Goal: Task Accomplishment & Management: Manage account settings

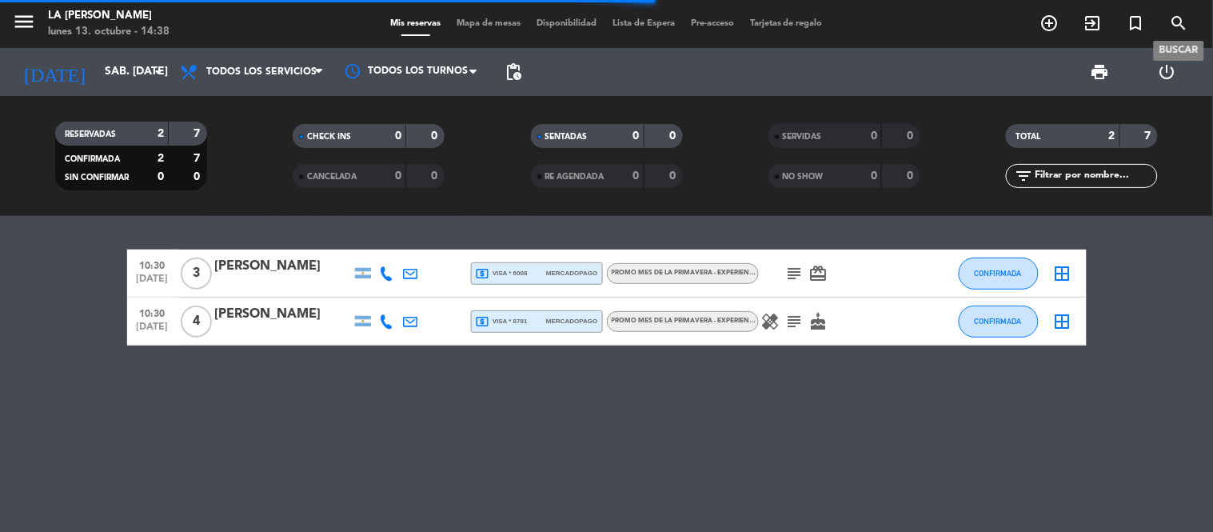
click at [1185, 27] on icon "search" at bounding box center [1179, 23] width 19 height 19
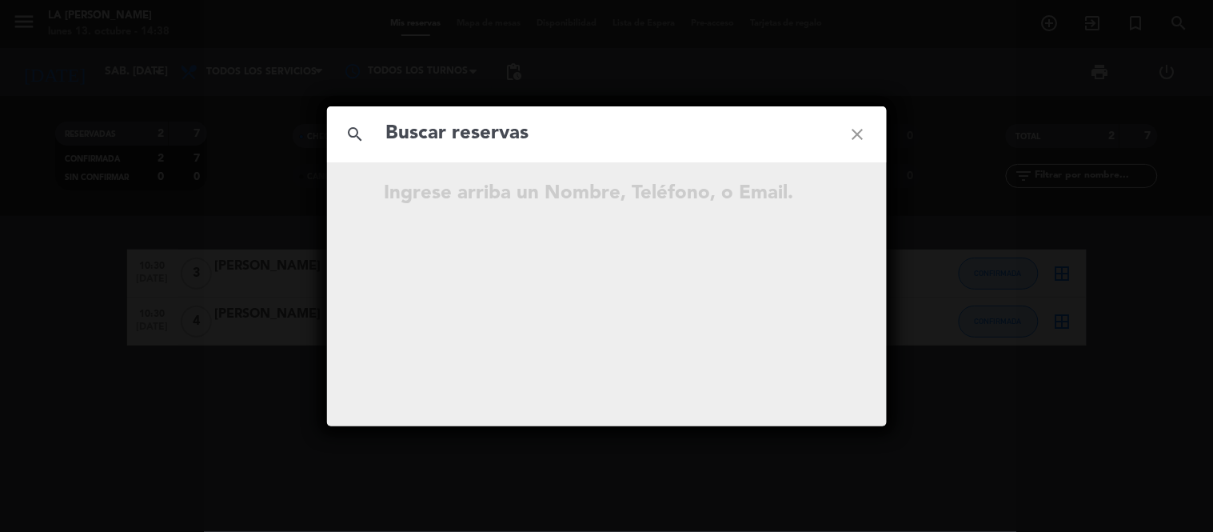
type input "e"
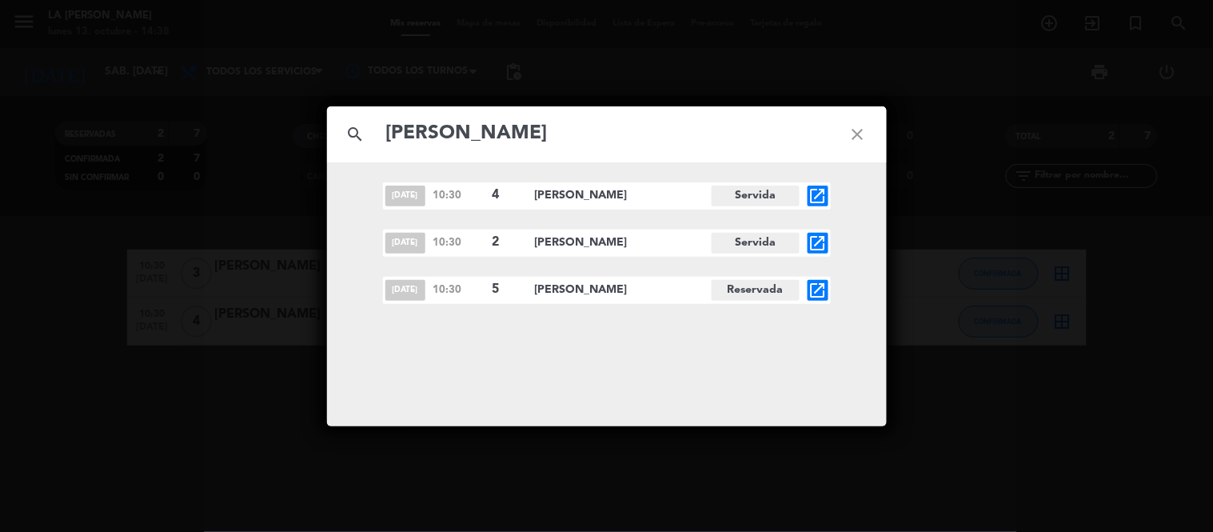
type input "[PERSON_NAME]"
click at [816, 291] on icon "open_in_new" at bounding box center [818, 290] width 19 height 19
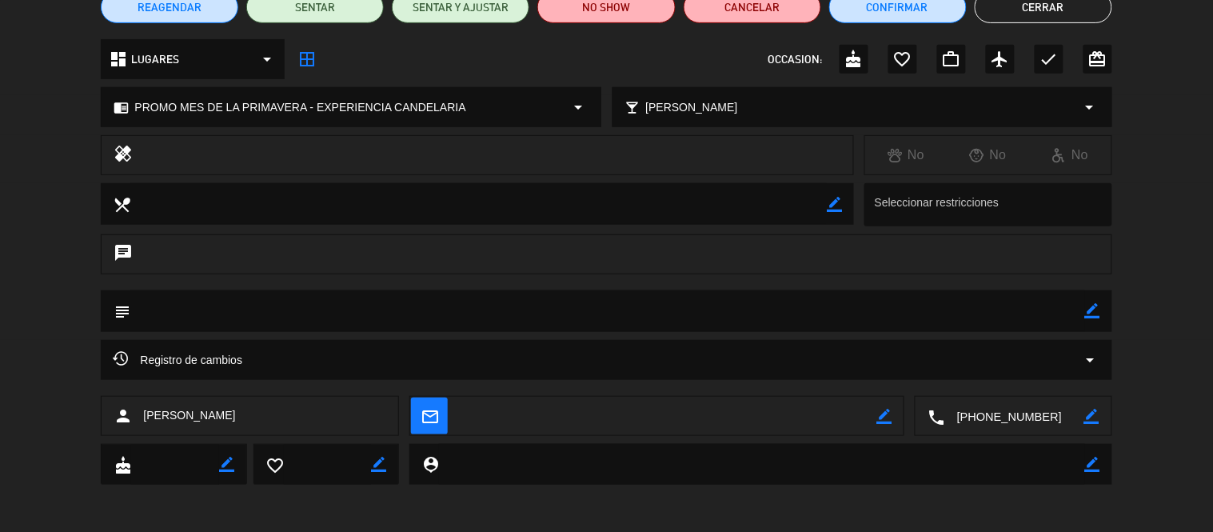
scroll to position [154, 0]
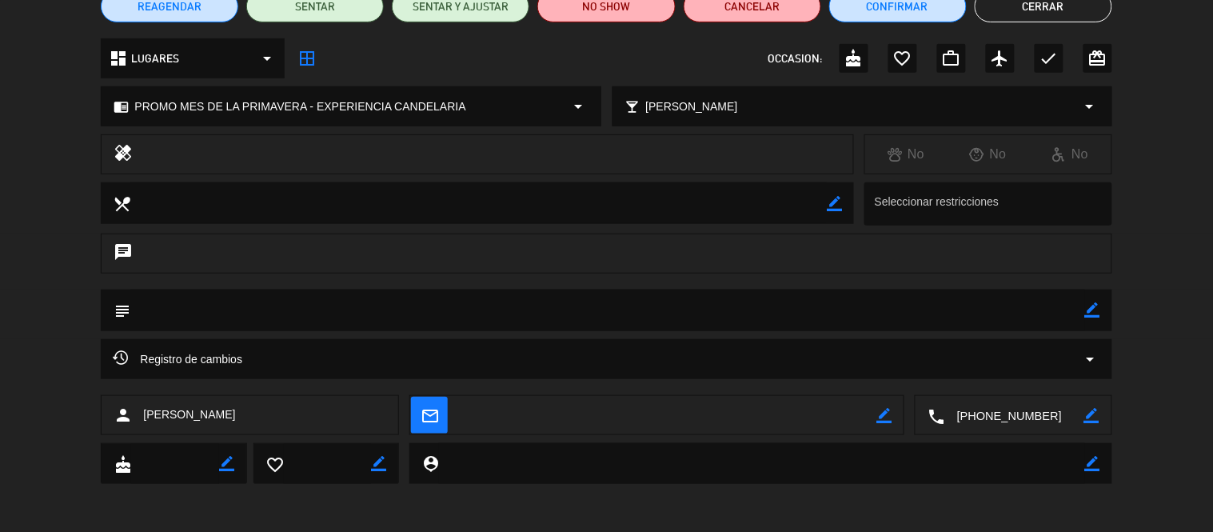
click at [541, 353] on div "Registro de cambios arrow_drop_down" at bounding box center [606, 358] width 987 height 19
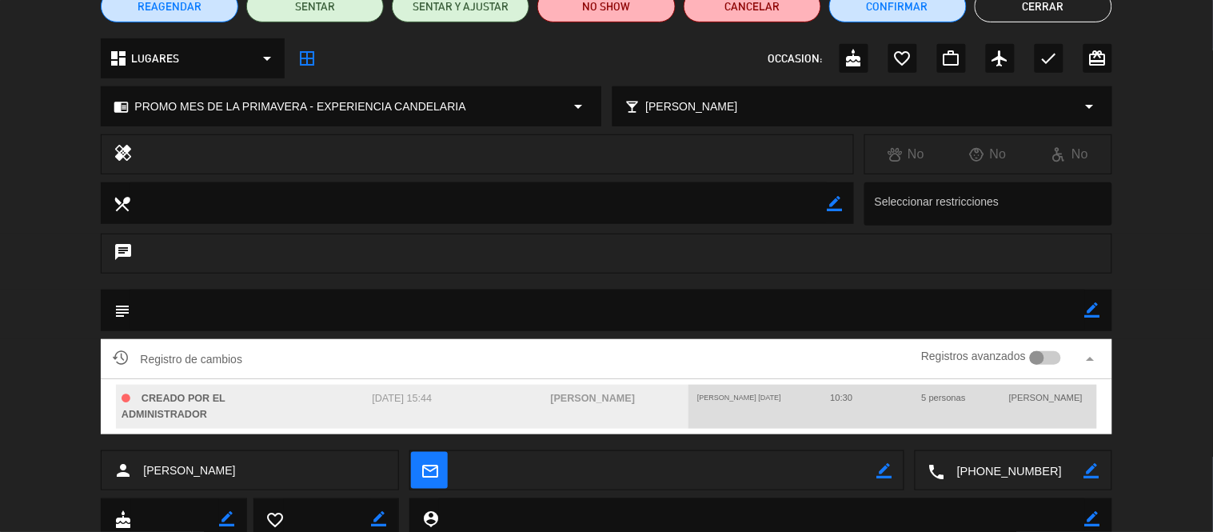
click at [541, 353] on div "Registro de cambios Registros avanzados arrow_drop_up" at bounding box center [606, 359] width 987 height 24
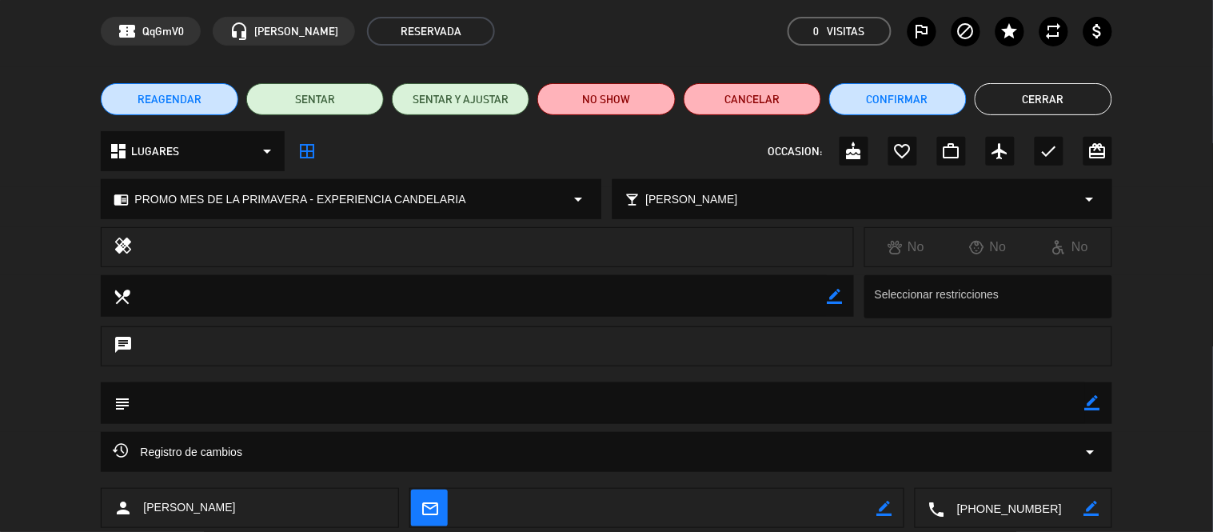
scroll to position [0, 0]
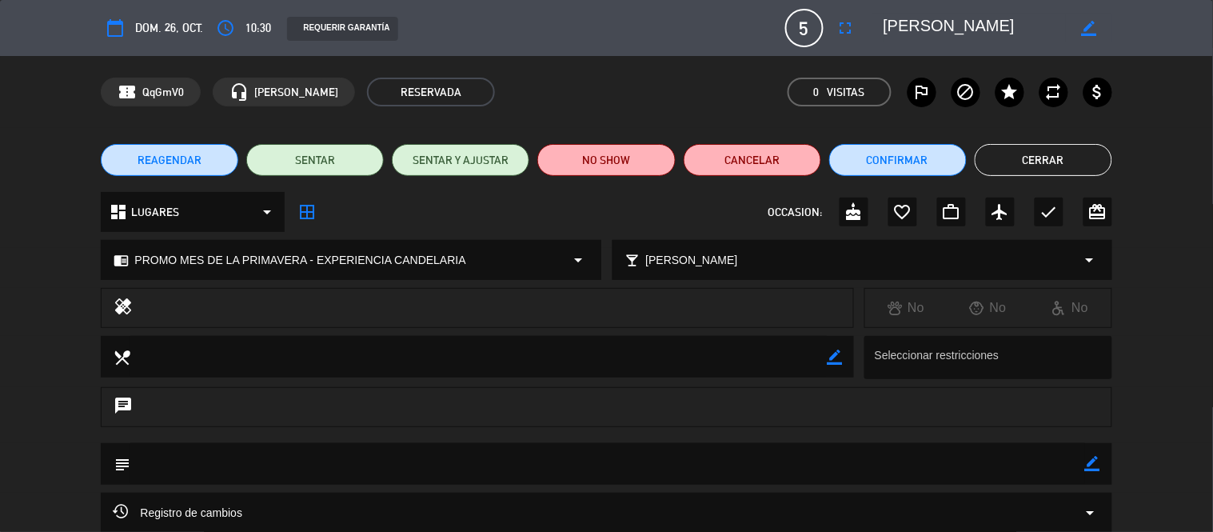
click at [1028, 145] on button "Cerrar" at bounding box center [1044, 160] width 138 height 32
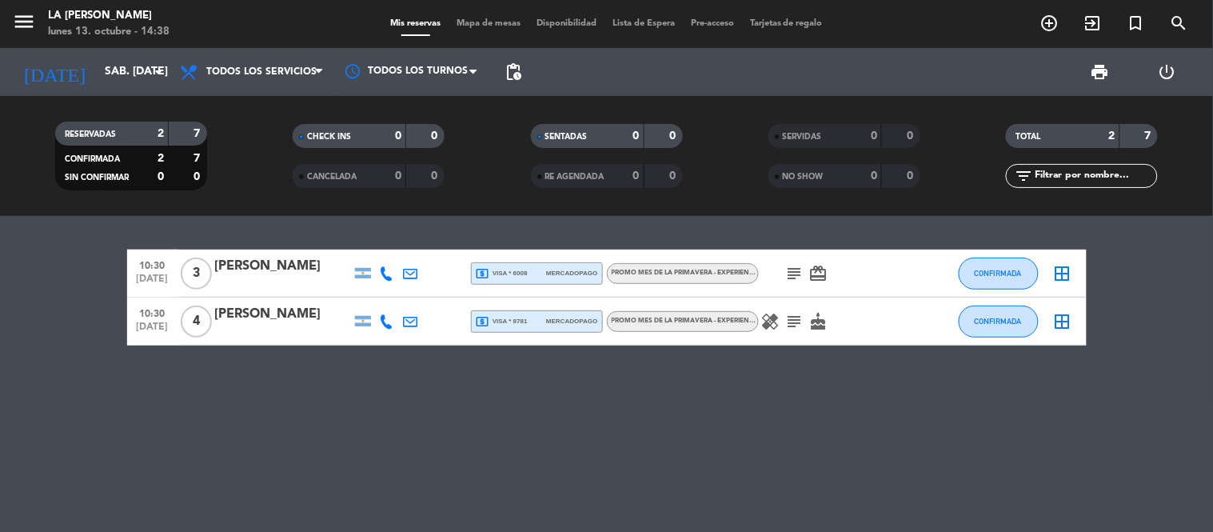
click at [129, 104] on div "RESERVADAS 2 7 CONFIRMADA 2 7 SIN CONFIRMAR 0 0 CHECK INS 0 0 CANCELADA 0 0 SEN…" at bounding box center [606, 156] width 1213 height 120
click at [138, 80] on input "sáb. 29 nov." at bounding box center [173, 72] width 152 height 29
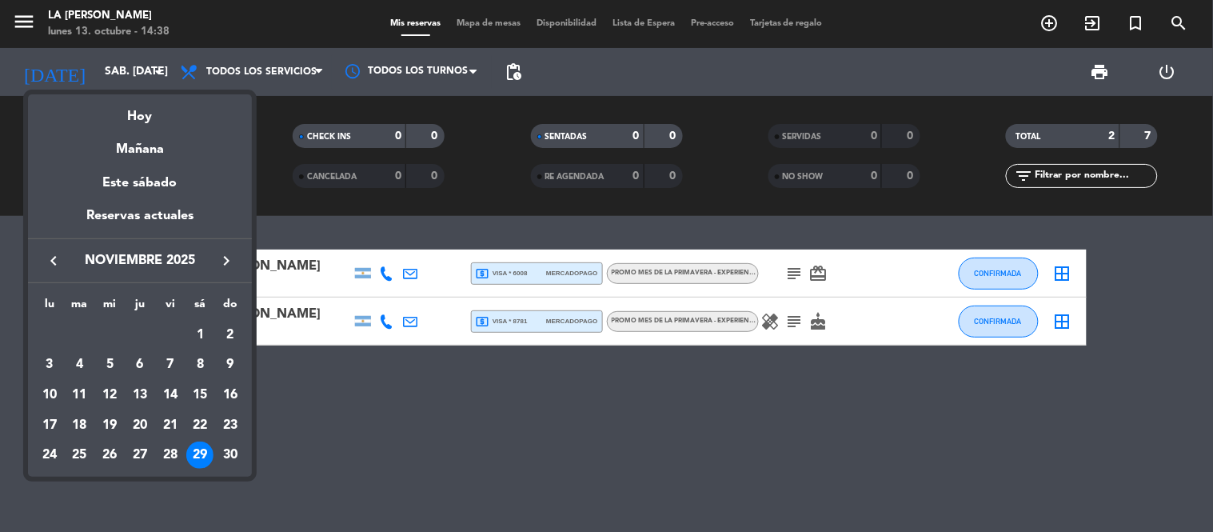
click at [51, 264] on icon "keyboard_arrow_left" at bounding box center [53, 260] width 19 height 19
click at [224, 457] on div "26" at bounding box center [230, 454] width 27 height 27
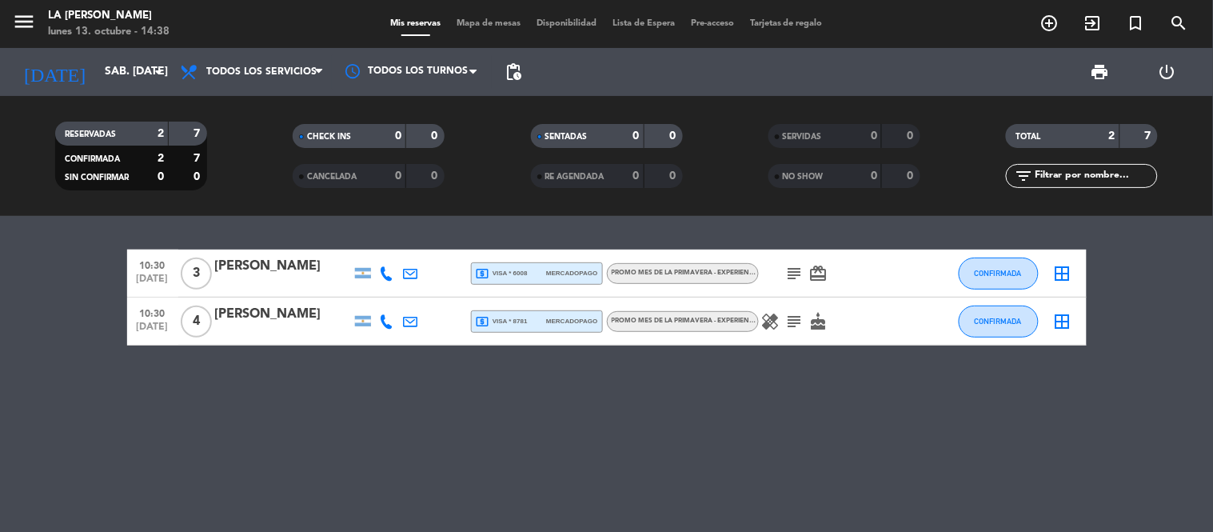
type input "dom. [DATE]"
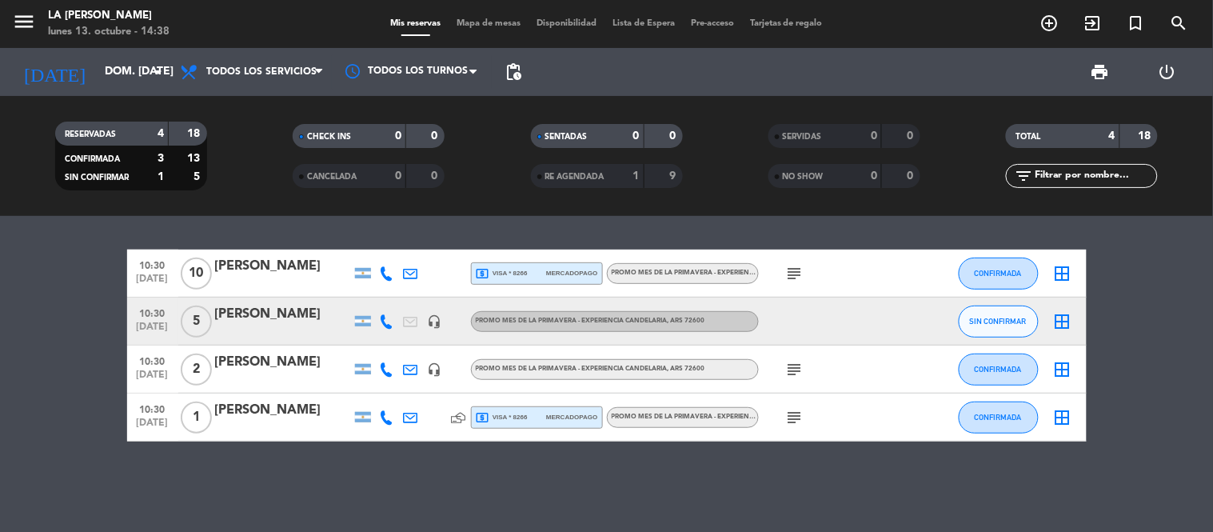
click at [302, 317] on div "[PERSON_NAME]" at bounding box center [283, 314] width 136 height 21
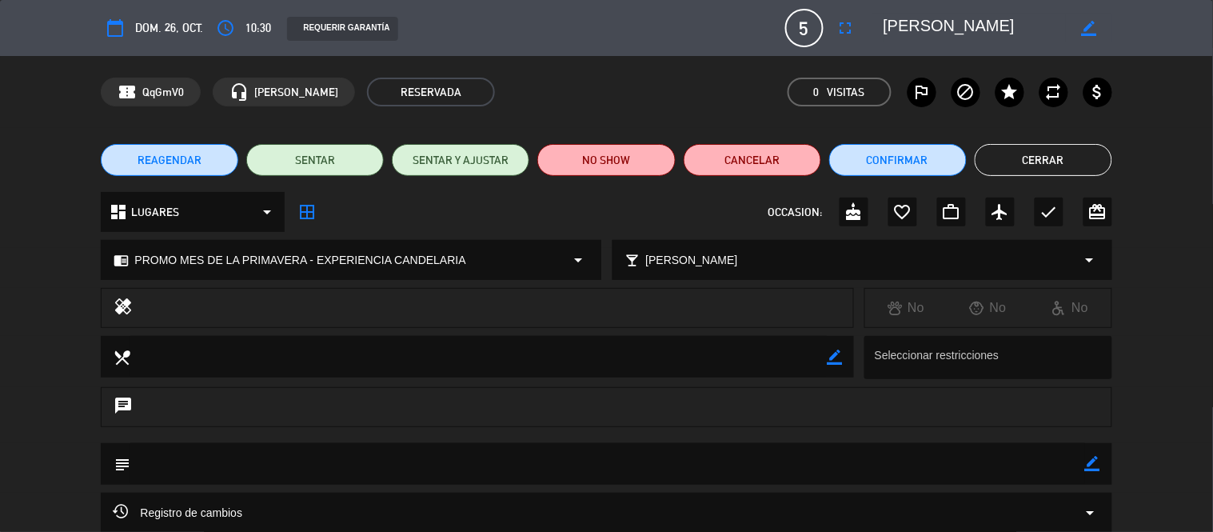
click at [1024, 168] on button "Cerrar" at bounding box center [1044, 160] width 138 height 32
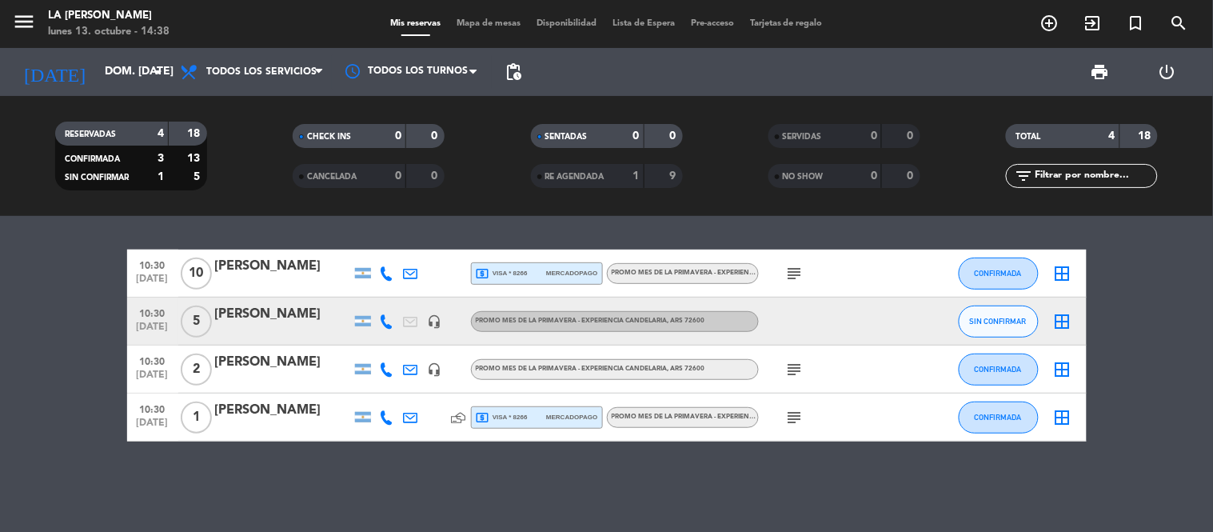
click at [292, 315] on div "[PERSON_NAME]" at bounding box center [283, 314] width 136 height 21
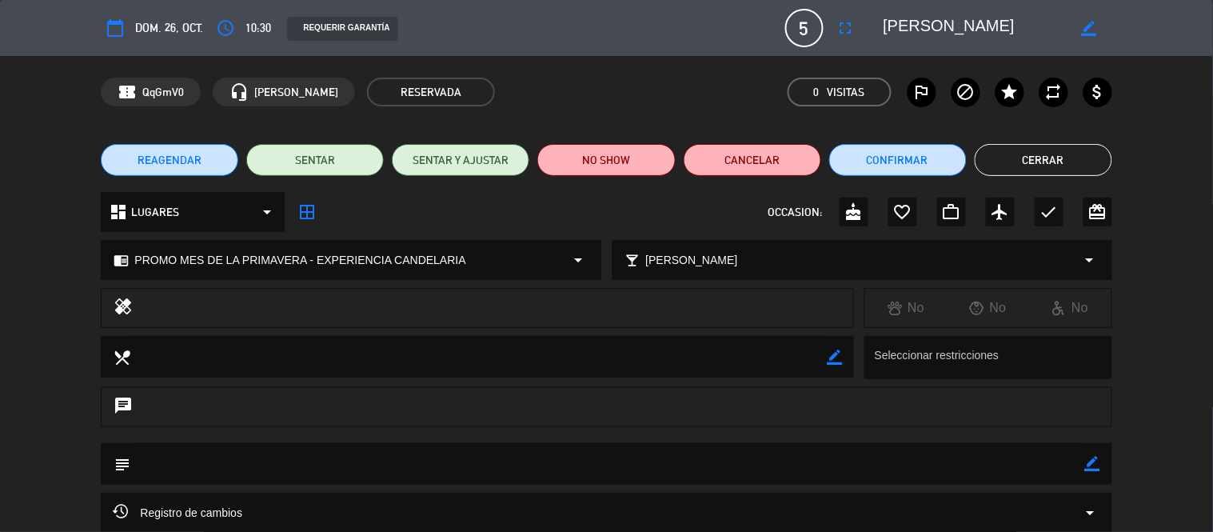
click at [1019, 154] on button "Cerrar" at bounding box center [1044, 160] width 138 height 32
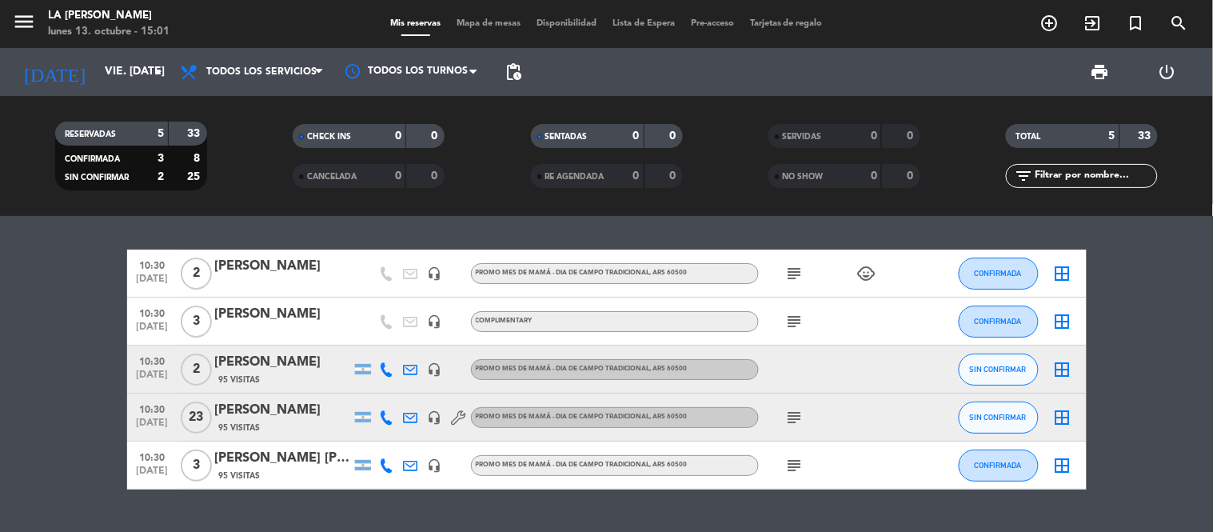
click at [267, 260] on div "[PERSON_NAME]" at bounding box center [283, 266] width 136 height 21
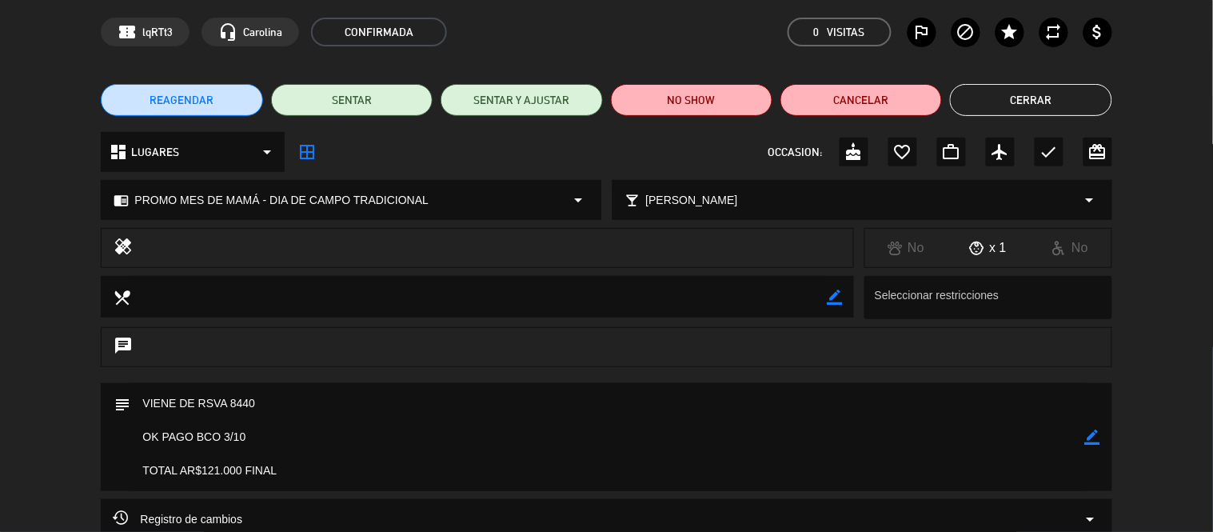
scroll to position [178, 0]
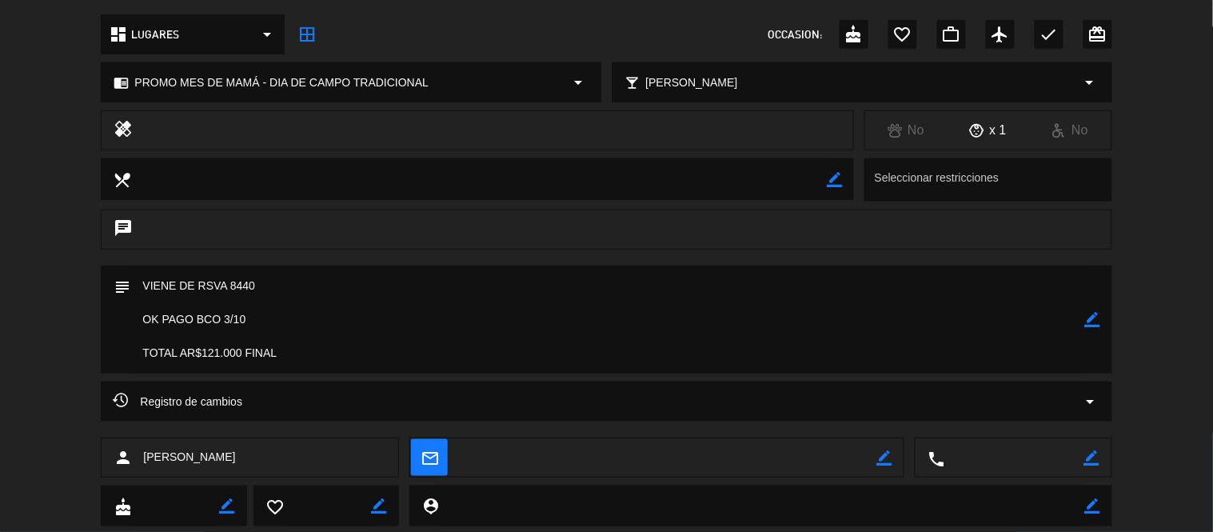
click at [314, 405] on div "Registro de cambios arrow_drop_down" at bounding box center [606, 401] width 987 height 19
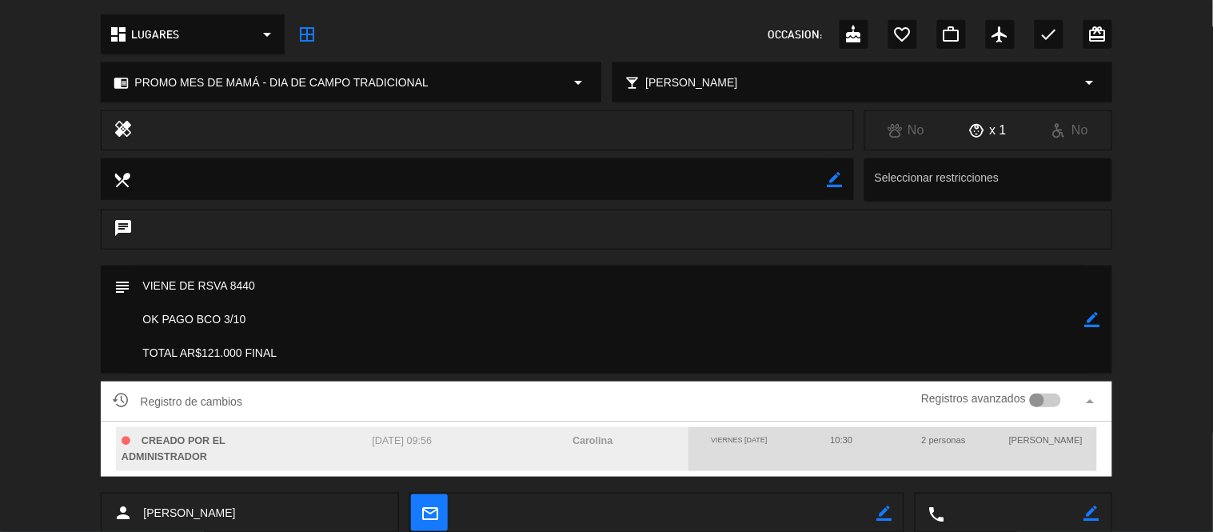
click at [314, 405] on div "Registro de cambios Registros avanzados arrow_drop_up" at bounding box center [606, 401] width 987 height 24
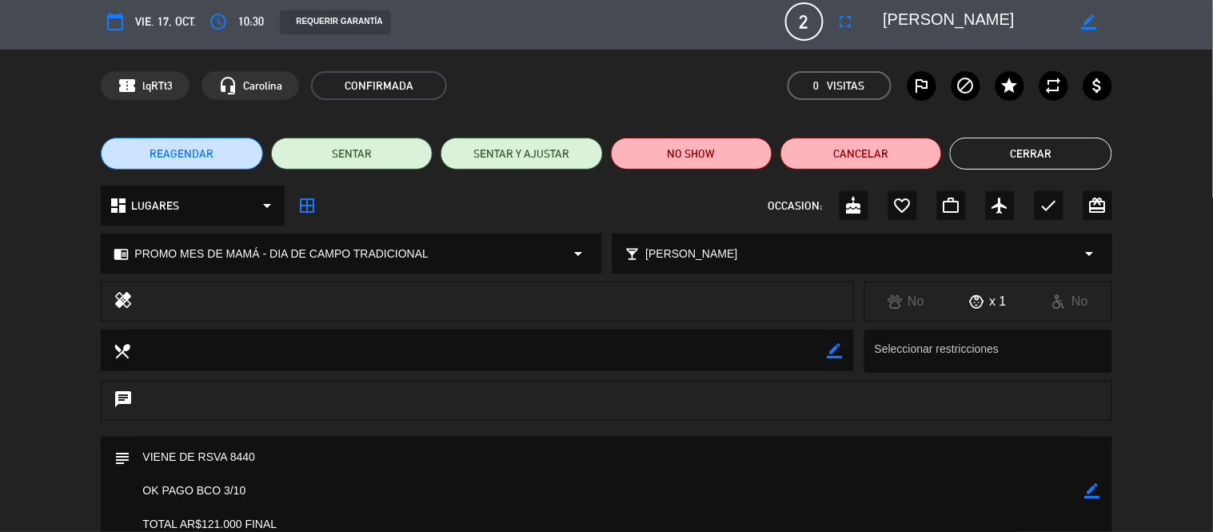
scroll to position [0, 0]
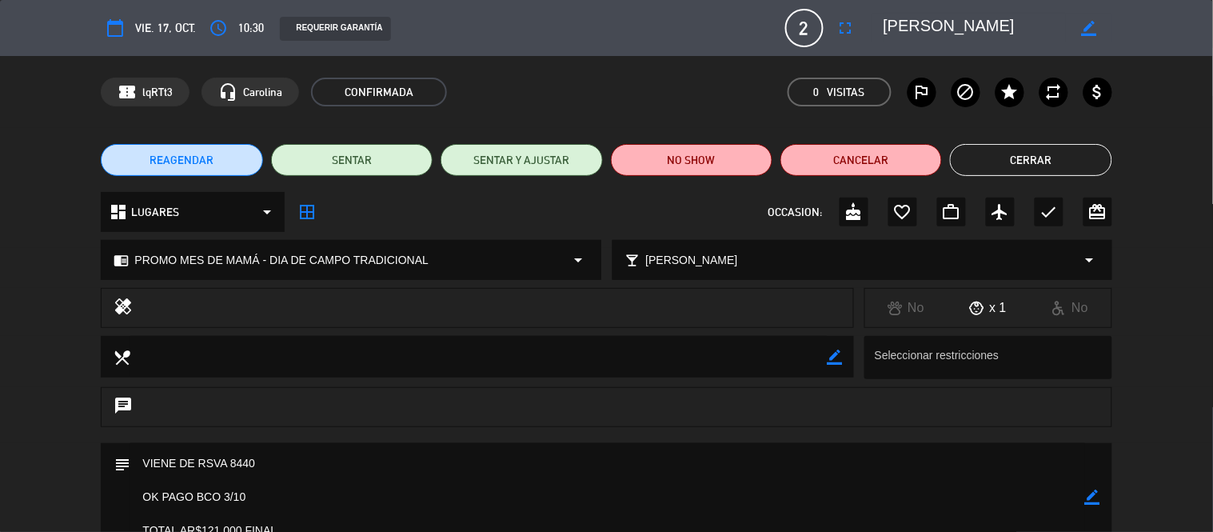
click at [163, 157] on span "REAGENDAR" at bounding box center [182, 160] width 64 height 17
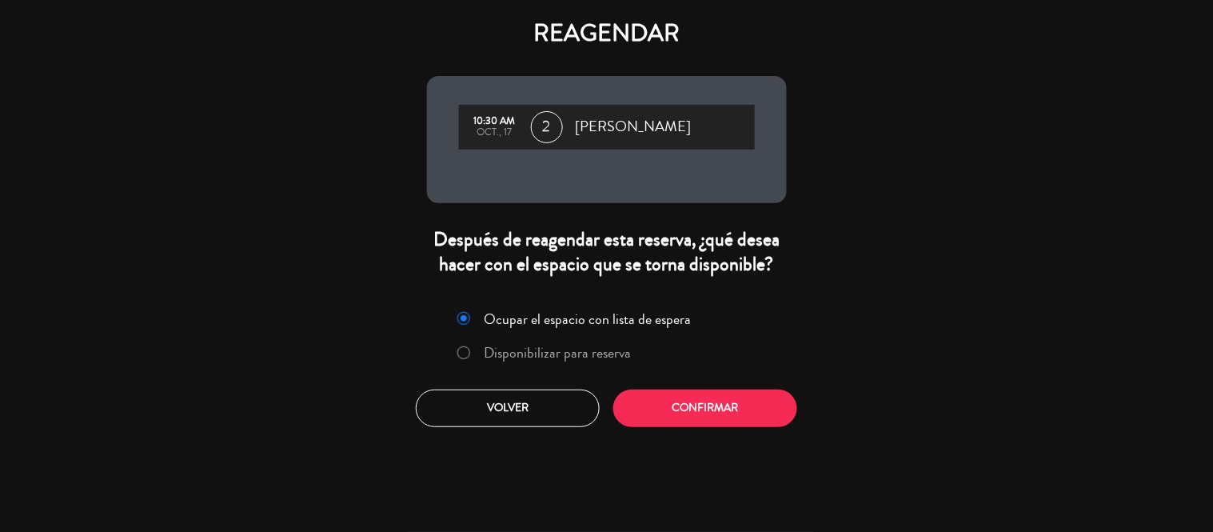
click at [593, 353] on label "Disponibilizar para reserva" at bounding box center [557, 352] width 147 height 14
click at [701, 411] on button "Confirmar" at bounding box center [705, 408] width 184 height 38
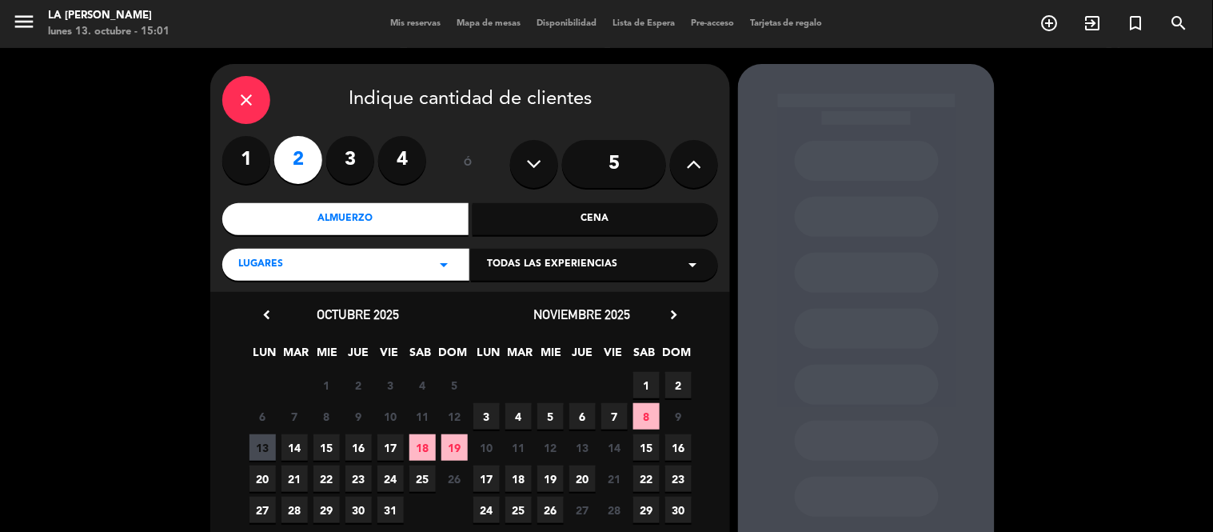
scroll to position [89, 0]
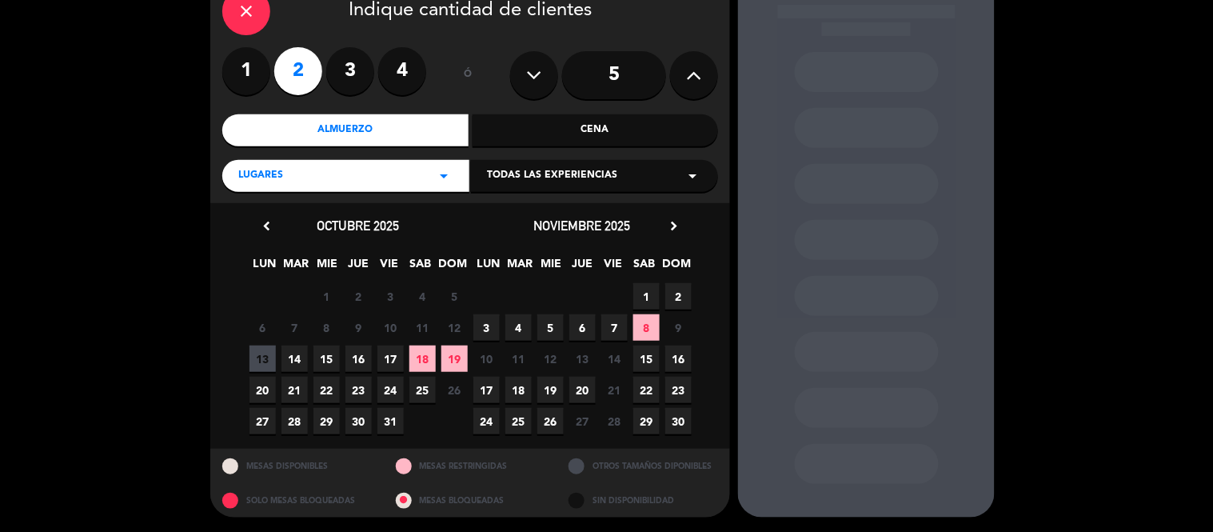
click at [243, 14] on icon "close" at bounding box center [246, 11] width 19 height 19
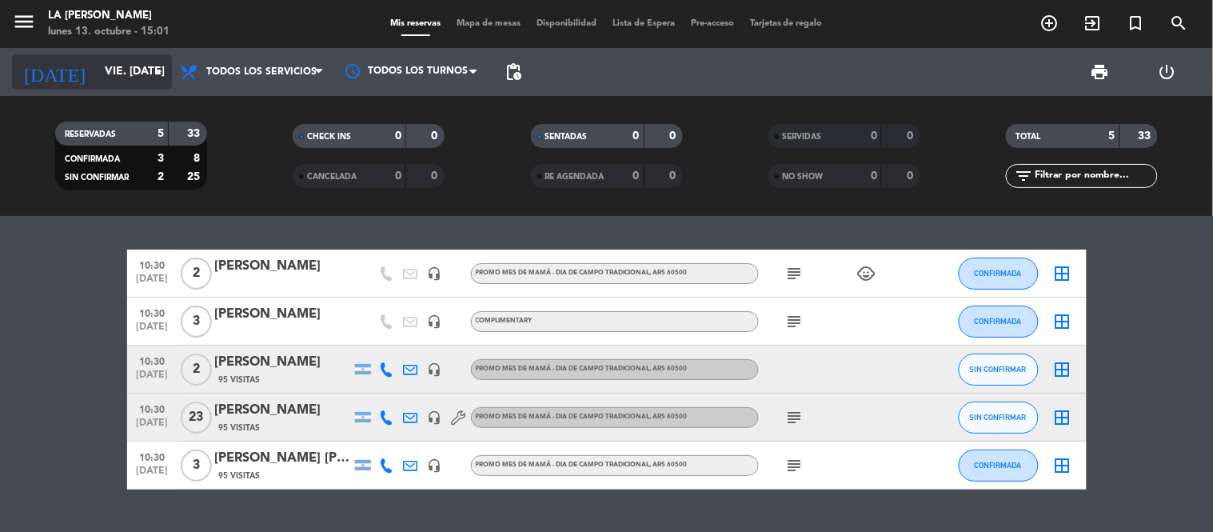
click at [152, 84] on input "vie. [DATE]" at bounding box center [173, 72] width 152 height 29
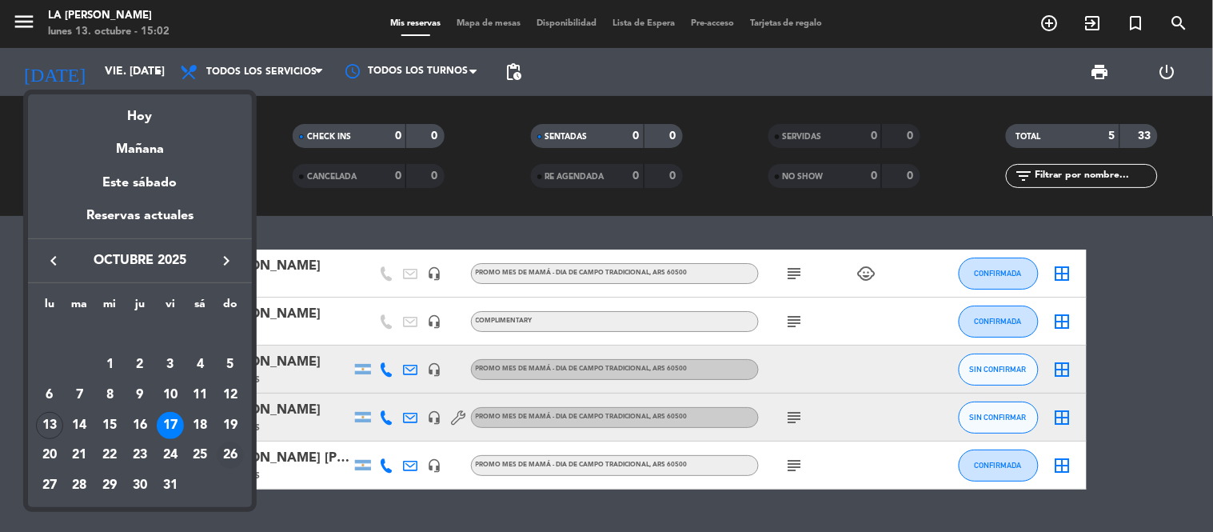
click at [230, 452] on div "26" at bounding box center [230, 454] width 27 height 27
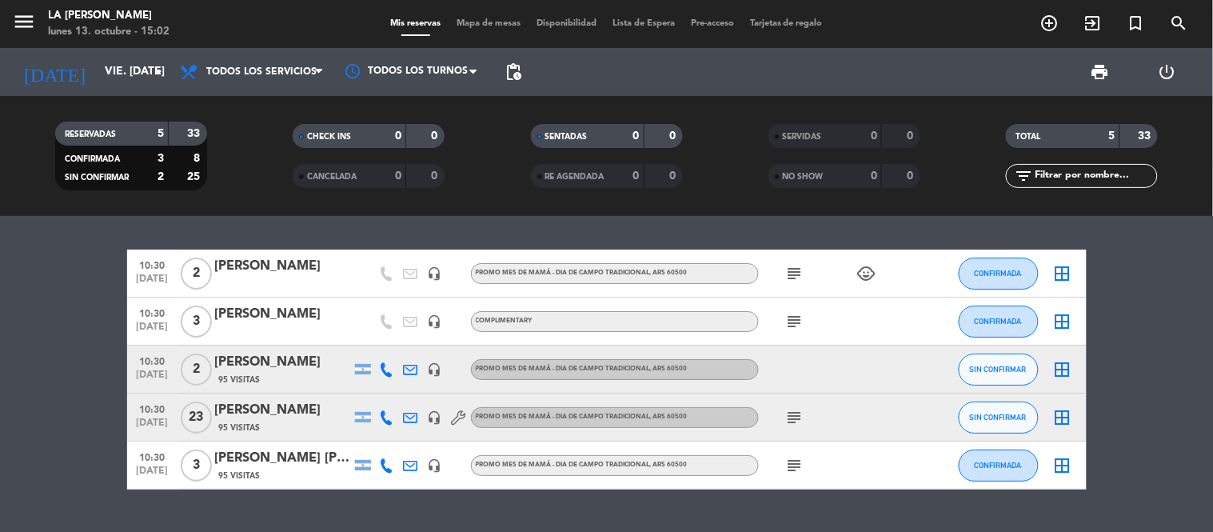
type input "dom. [DATE]"
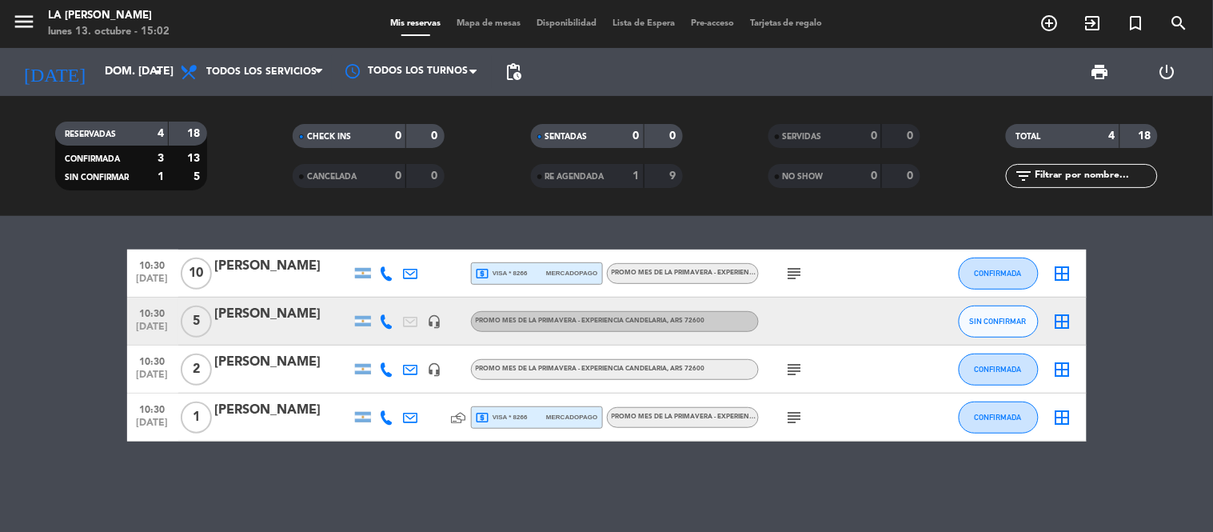
click at [298, 268] on div "[PERSON_NAME]" at bounding box center [283, 266] width 136 height 21
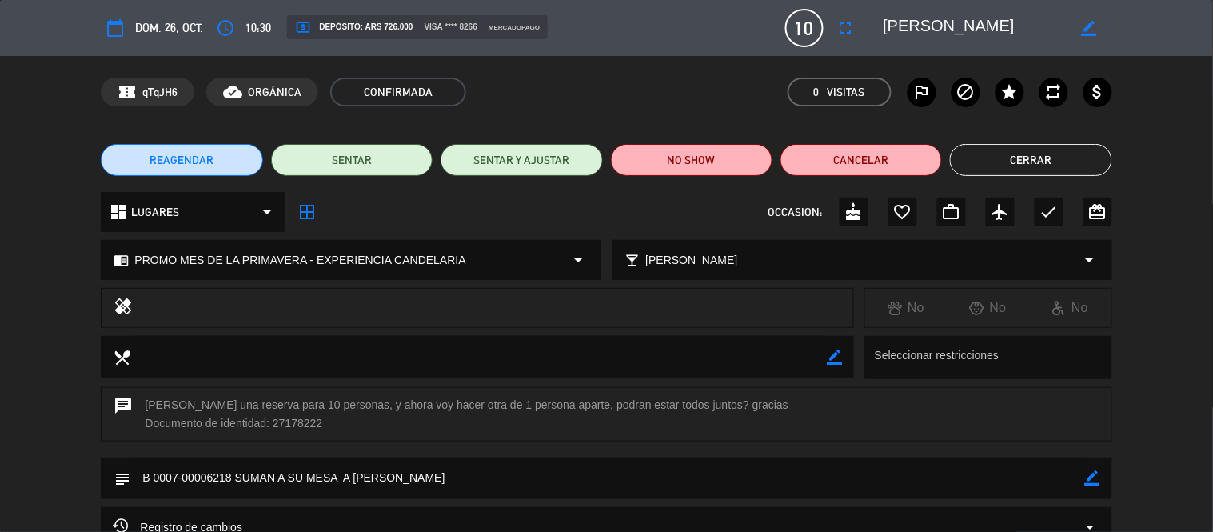
click at [1018, 162] on button "Cerrar" at bounding box center [1031, 160] width 162 height 32
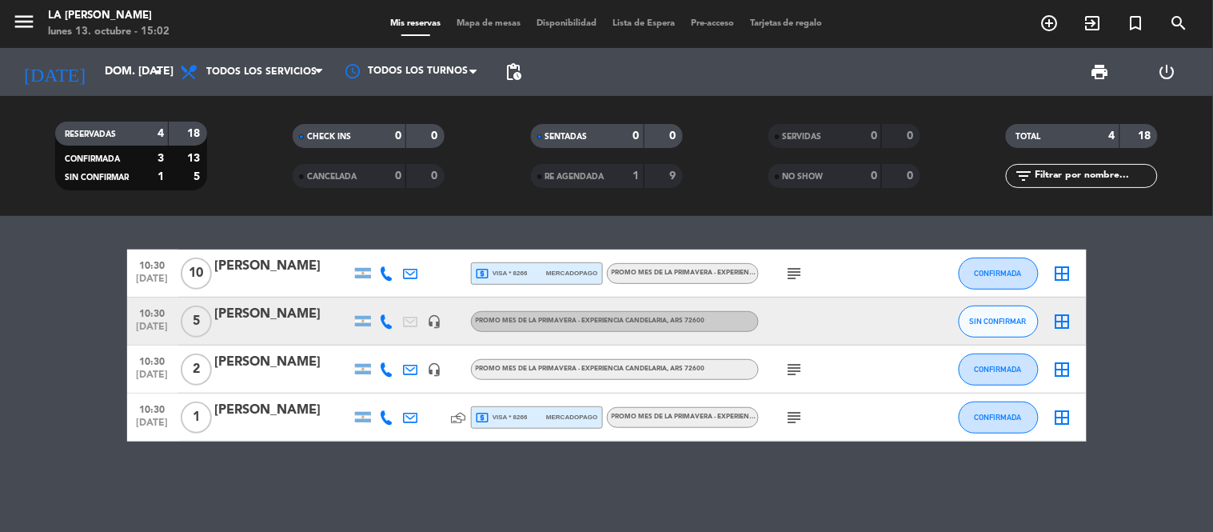
click at [270, 417] on div "[PERSON_NAME]" at bounding box center [283, 410] width 136 height 21
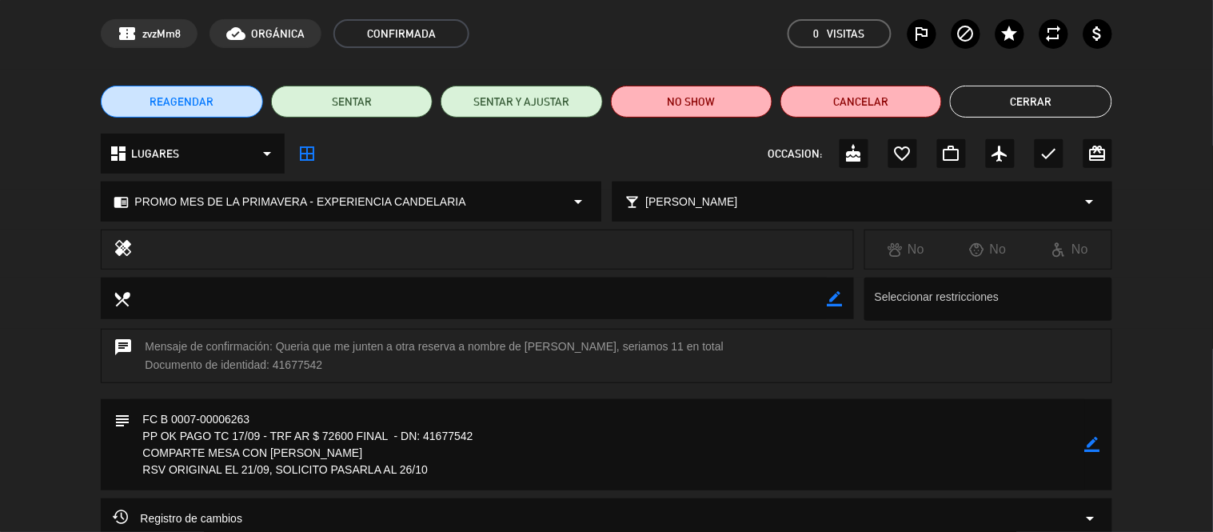
scroll to position [89, 0]
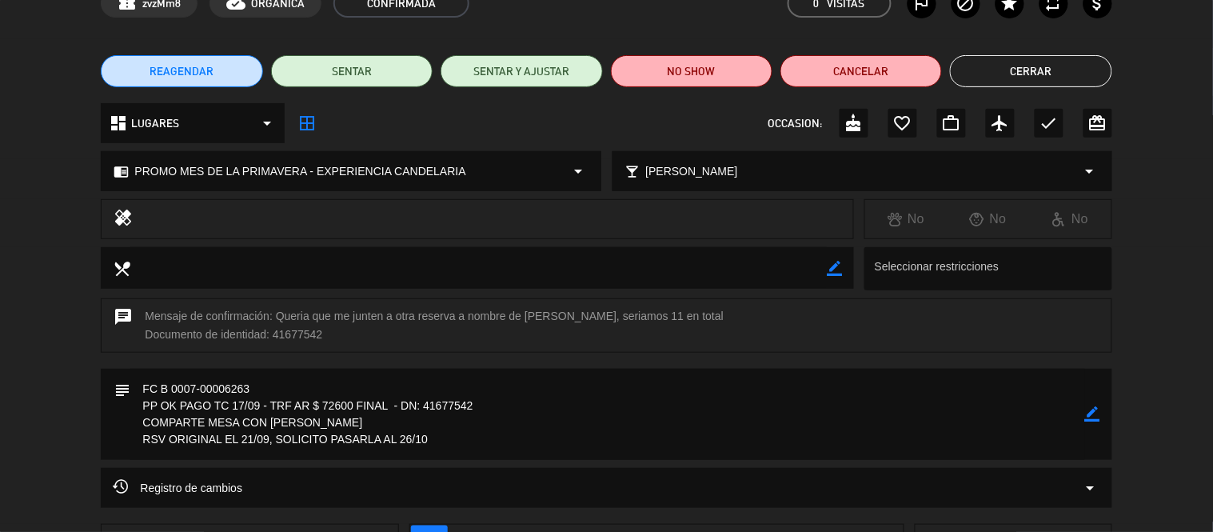
click at [264, 489] on div "Registro de cambios arrow_drop_down" at bounding box center [606, 487] width 987 height 19
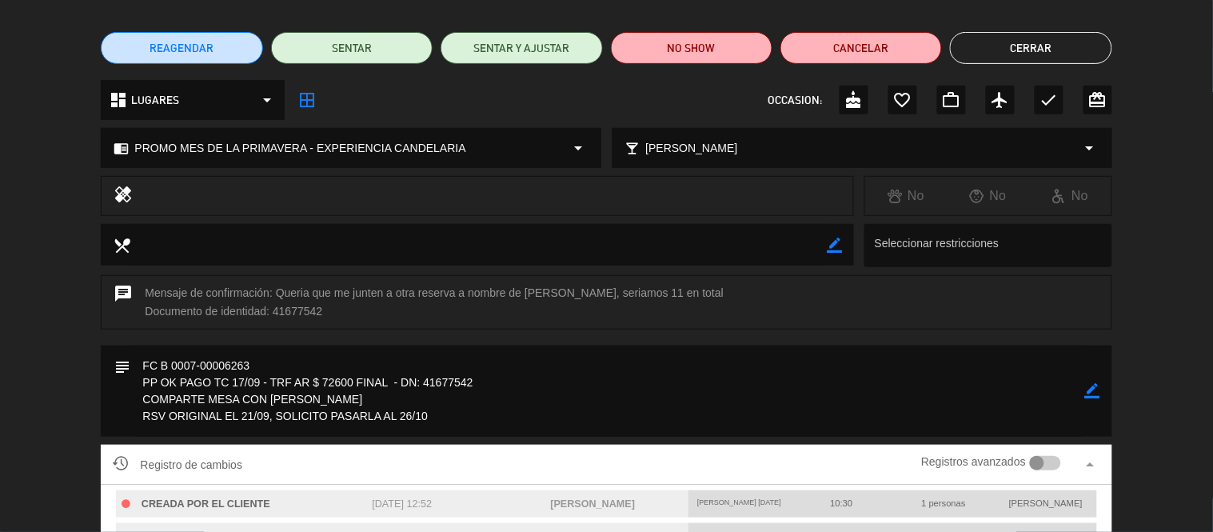
scroll to position [0, 0]
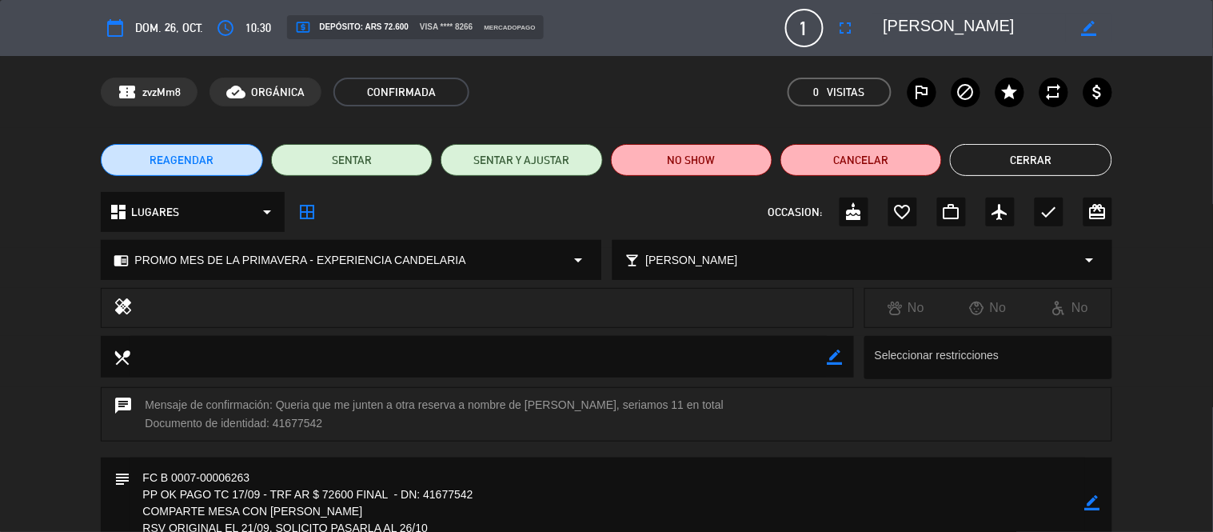
click at [1030, 162] on button "Cerrar" at bounding box center [1031, 160] width 162 height 32
